Goal: Information Seeking & Learning: Learn about a topic

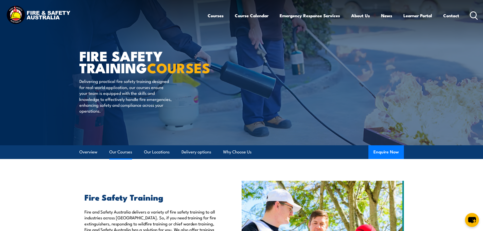
click at [125, 153] on link "Our Courses" at bounding box center [120, 151] width 23 height 13
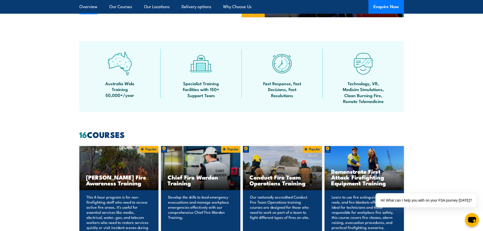
scroll to position [283, 0]
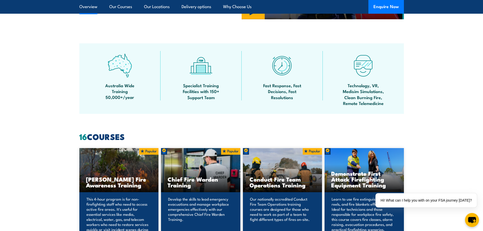
click at [190, 208] on p "Develop the skills to lead emergency evacuations and manage workplace emergenci…" at bounding box center [200, 219] width 64 height 46
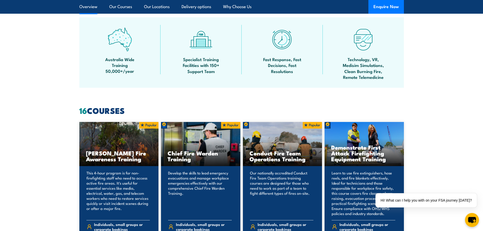
scroll to position [334, 0]
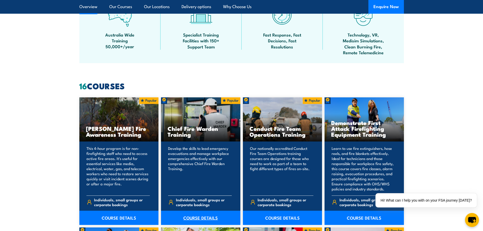
click at [197, 216] on link "COURSE DETAILS" at bounding box center [200, 218] width 79 height 14
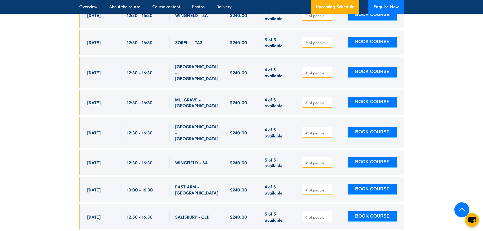
scroll to position [1672, 0]
